Goal: Information Seeking & Learning: Learn about a topic

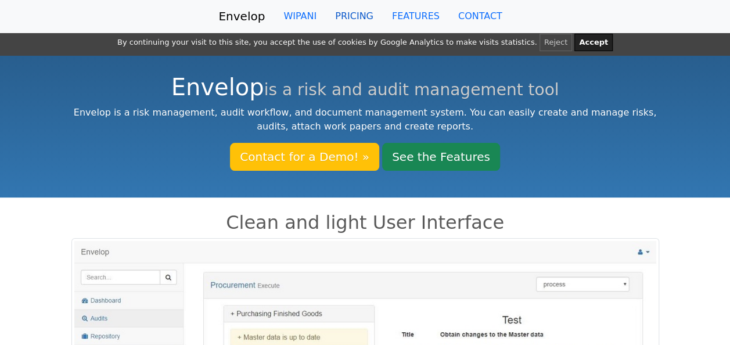
click at [354, 8] on link "PRICING" at bounding box center [354, 16] width 57 height 23
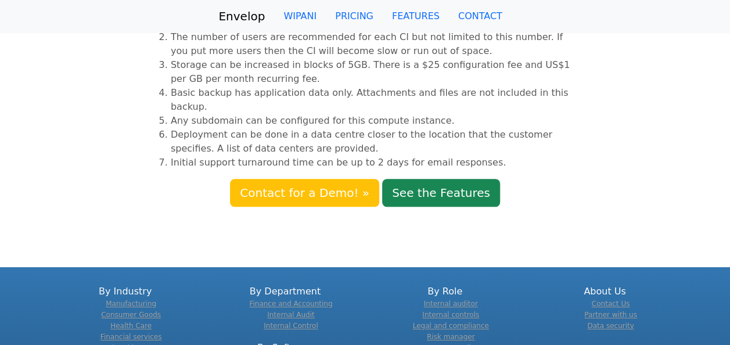
scroll to position [350, 0]
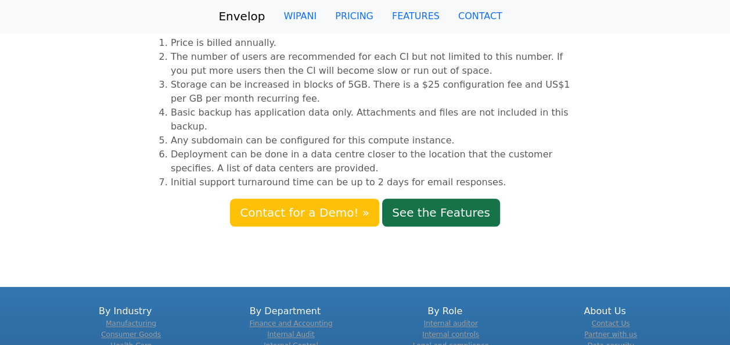
click at [411, 199] on link "See the Features" at bounding box center [441, 213] width 118 height 28
